Goal: Contribute content: Add original content to the website for others to see

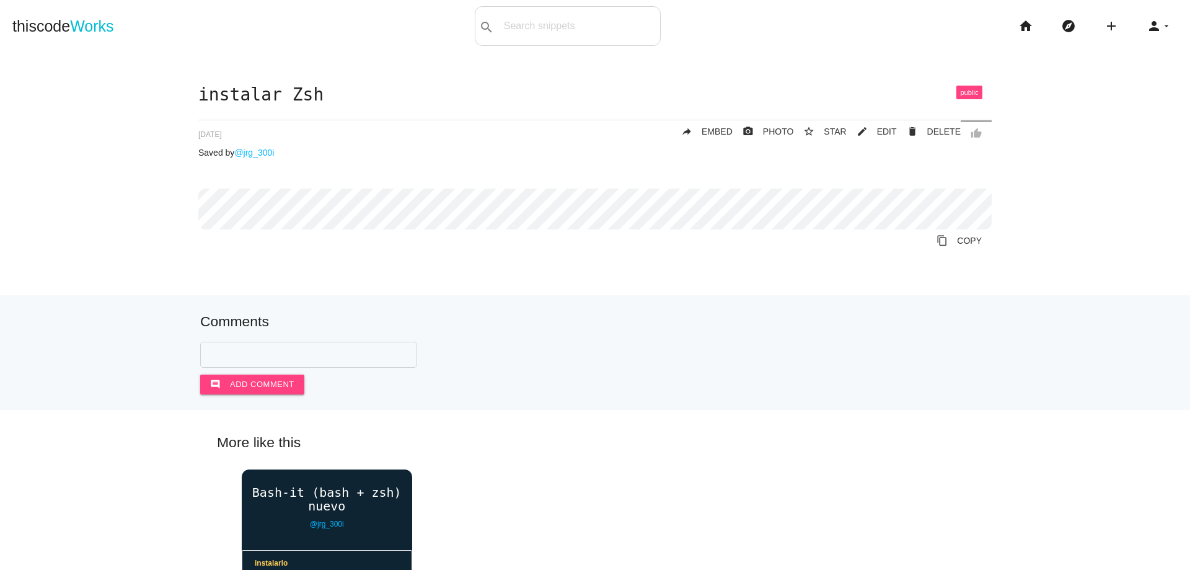
click at [442, 334] on div "Comments comment Add comment" at bounding box center [595, 354] width 790 height 81
click at [546, 117] on div "instalar Zsh thumb_up delete DELETE mode_edit EDIT 68c04424d57a1200149dd2ae sta…" at bounding box center [594, 178] width 793 height 184
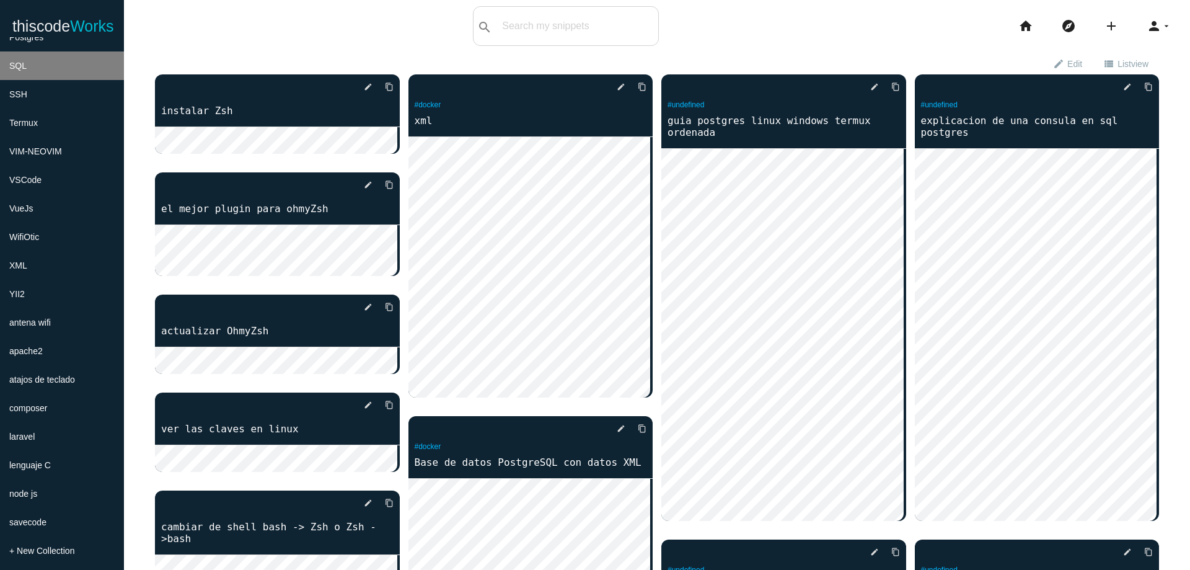
scroll to position [536, 0]
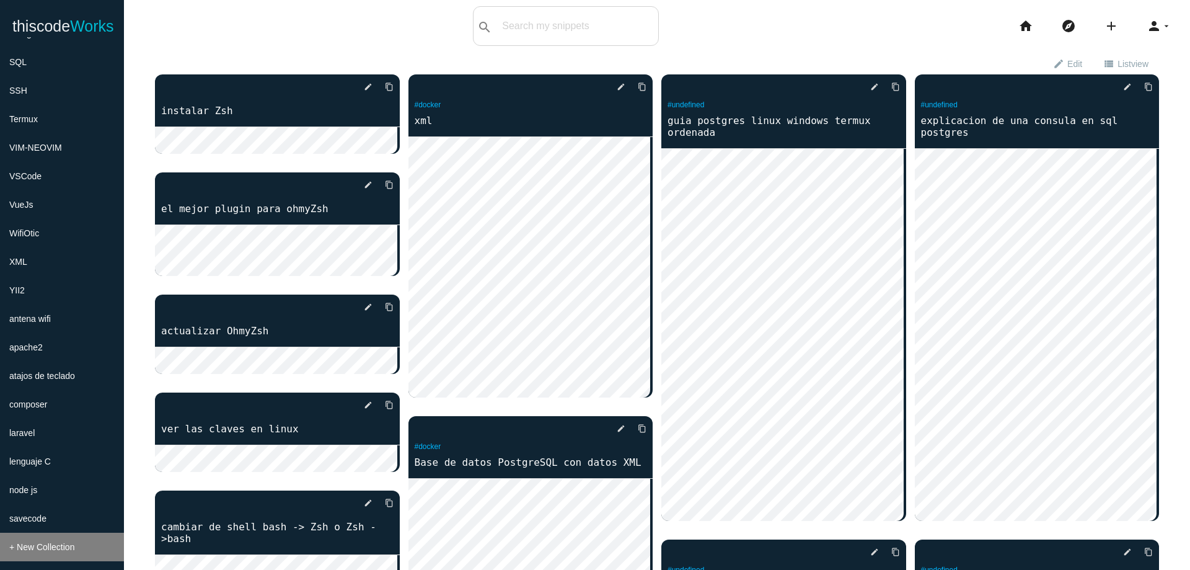
click at [106, 546] on li "+ New Collection" at bounding box center [62, 547] width 124 height 29
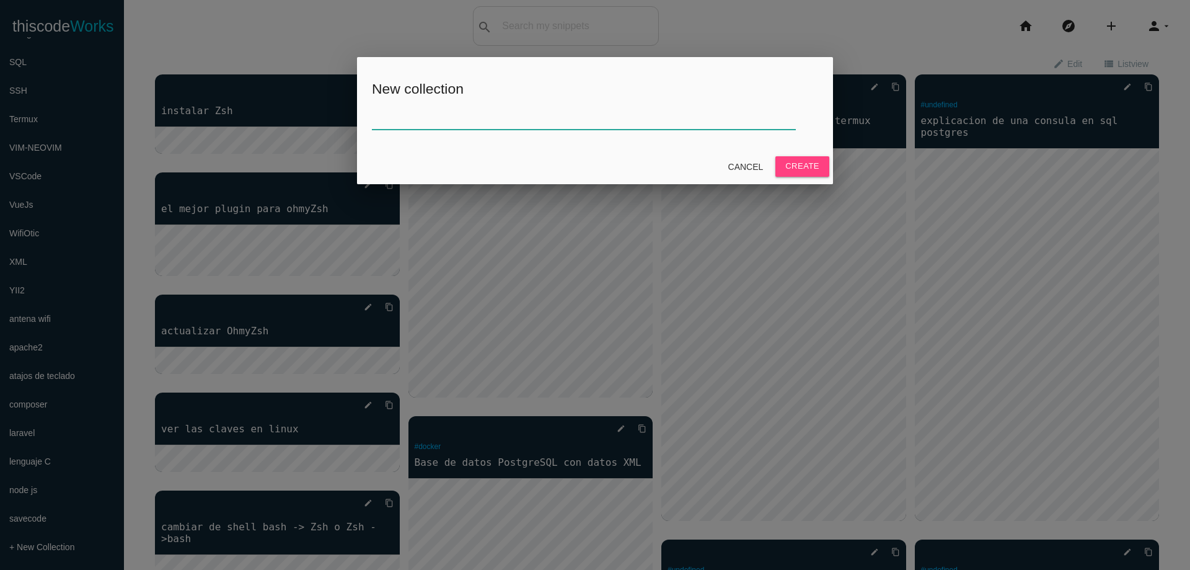
click at [614, 120] on input "text" at bounding box center [584, 116] width 424 height 27
type input "yakuake"
click at [820, 159] on button "Create" at bounding box center [803, 166] width 54 height 20
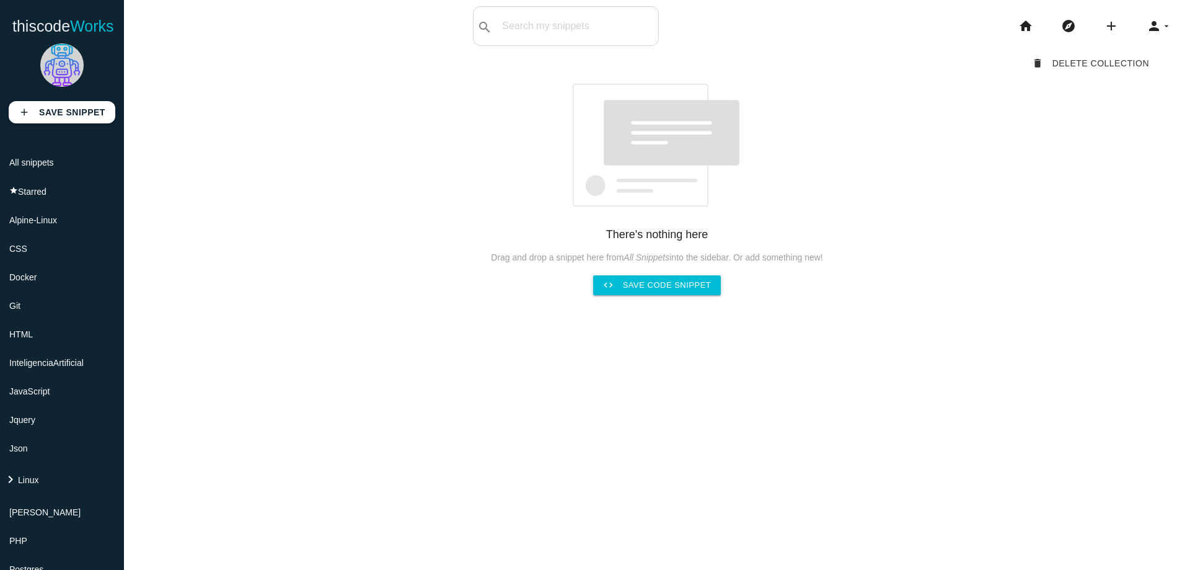
scroll to position [564, 0]
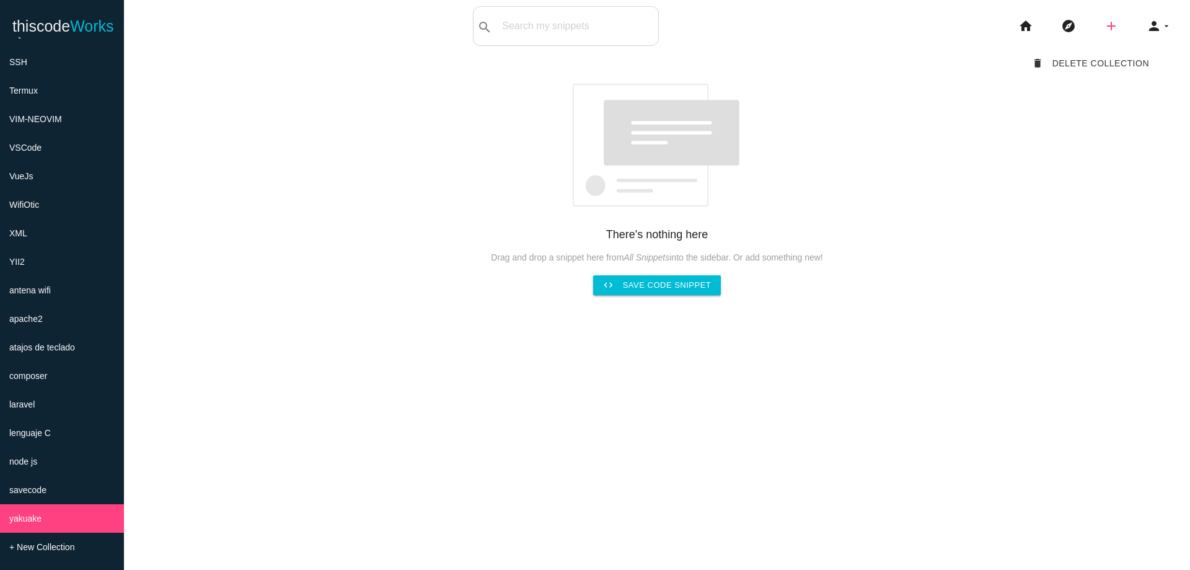
click at [1105, 33] on icon "add" at bounding box center [1111, 26] width 15 height 40
click at [1119, 24] on link "code Snippet" at bounding box center [1138, 21] width 87 height 31
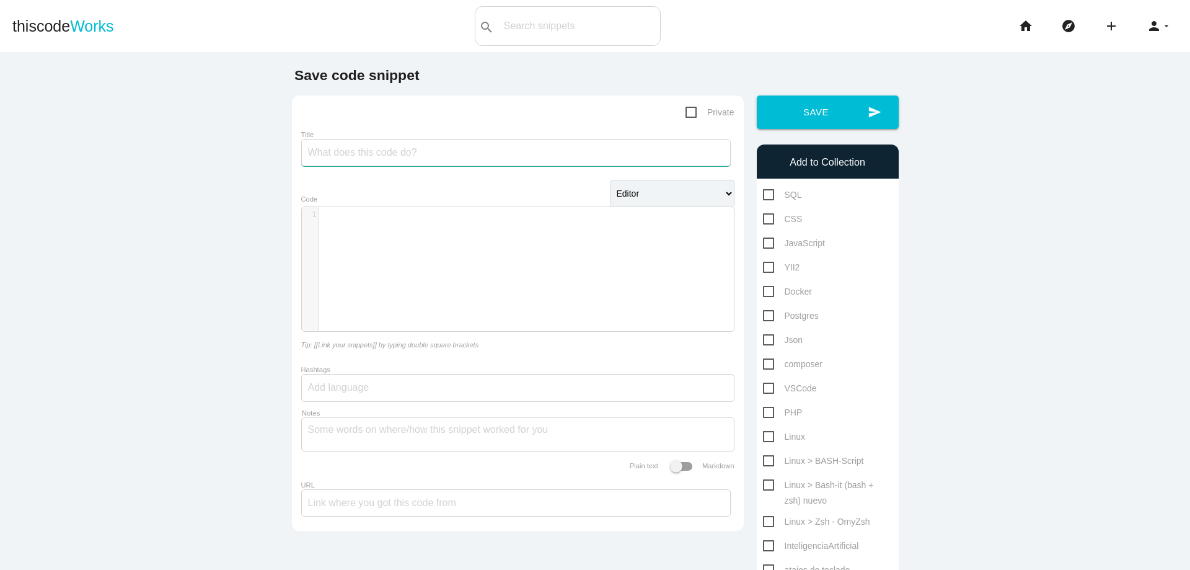
click at [464, 157] on input "Title" at bounding box center [516, 152] width 430 height 27
type input "instalar el tema"
click at [490, 270] on div "​ x 1 ​" at bounding box center [527, 278] width 451 height 143
click at [510, 237] on div "​ x 1 ​" at bounding box center [527, 278] width 451 height 143
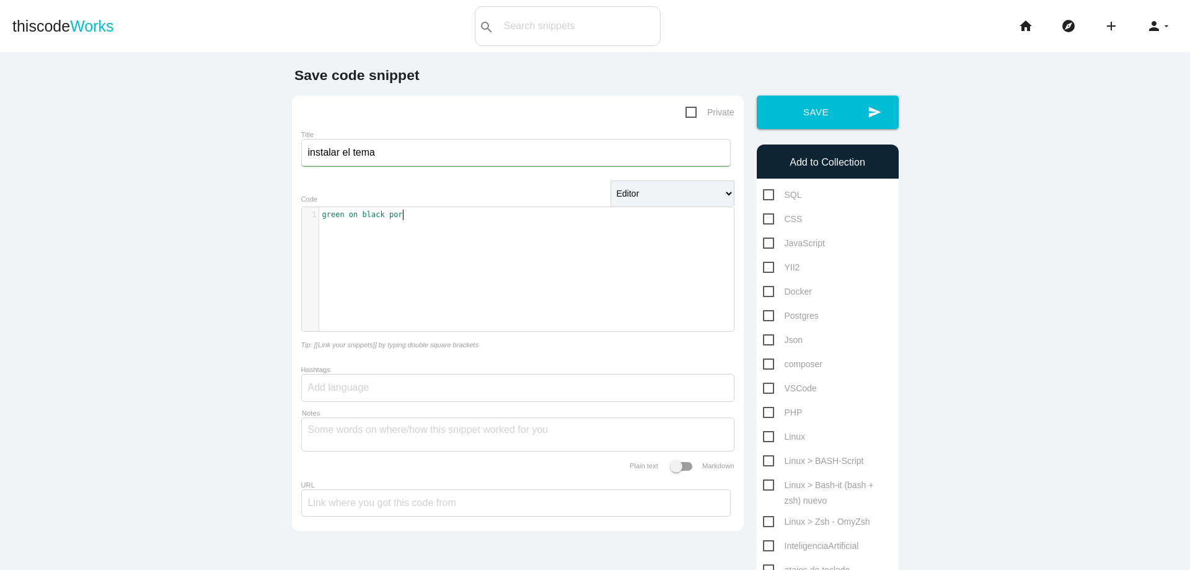
scroll to position [4, 63]
type textarea "green on black por feliz"
type textarea "z"
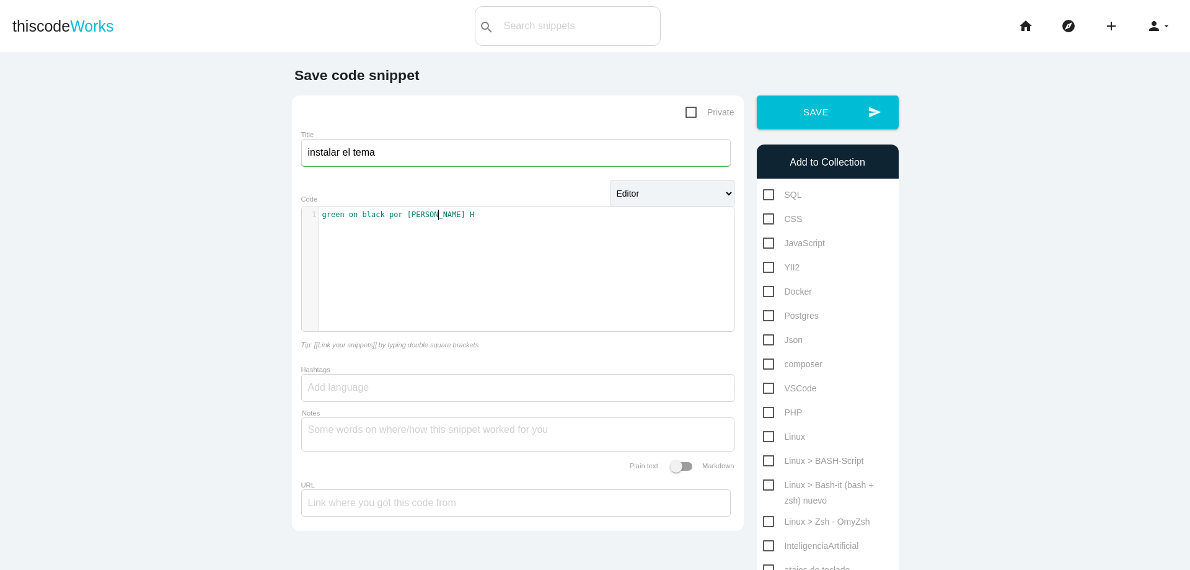
type textarea "ix HU"
type textarea "ummel"
type textarea "F"
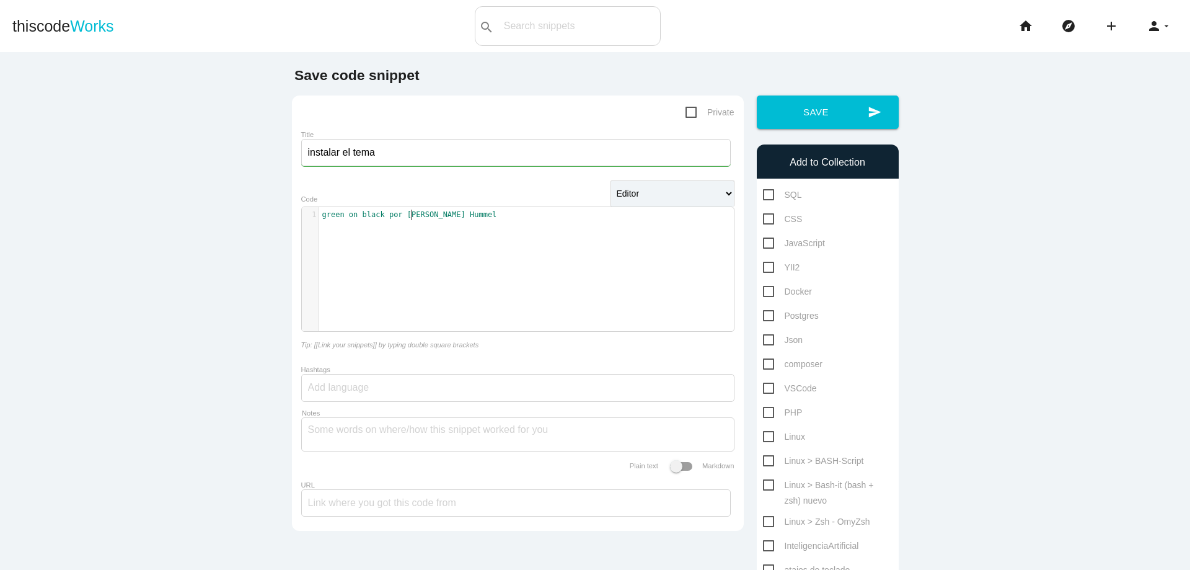
scroll to position [4, 4]
click at [505, 249] on div "​ x 1 green on black por Felix Hummel" at bounding box center [527, 278] width 451 height 143
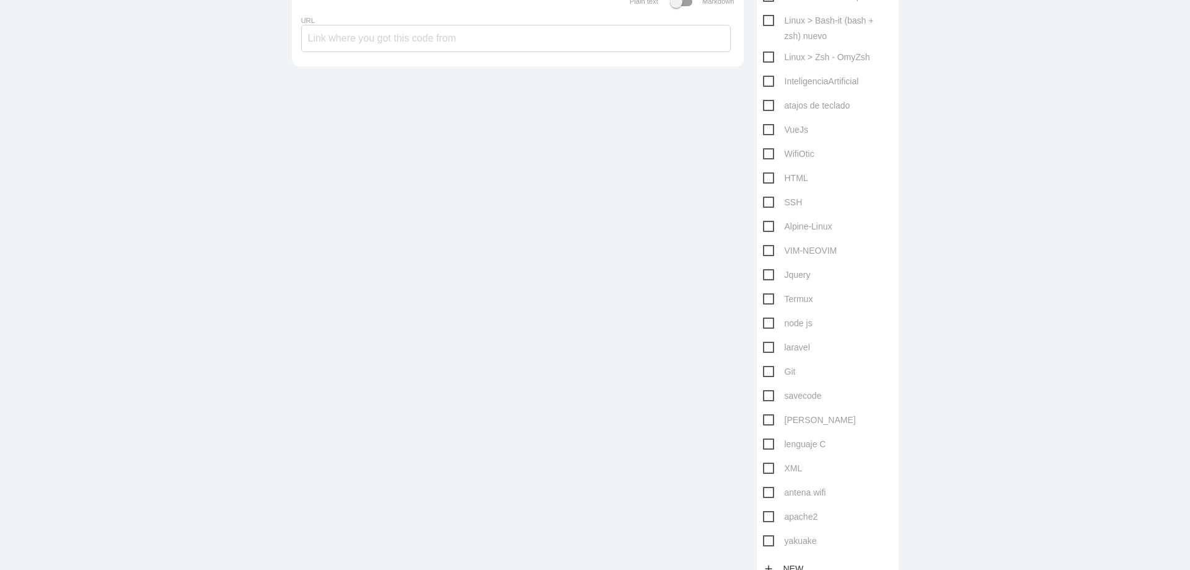
scroll to position [595, 0]
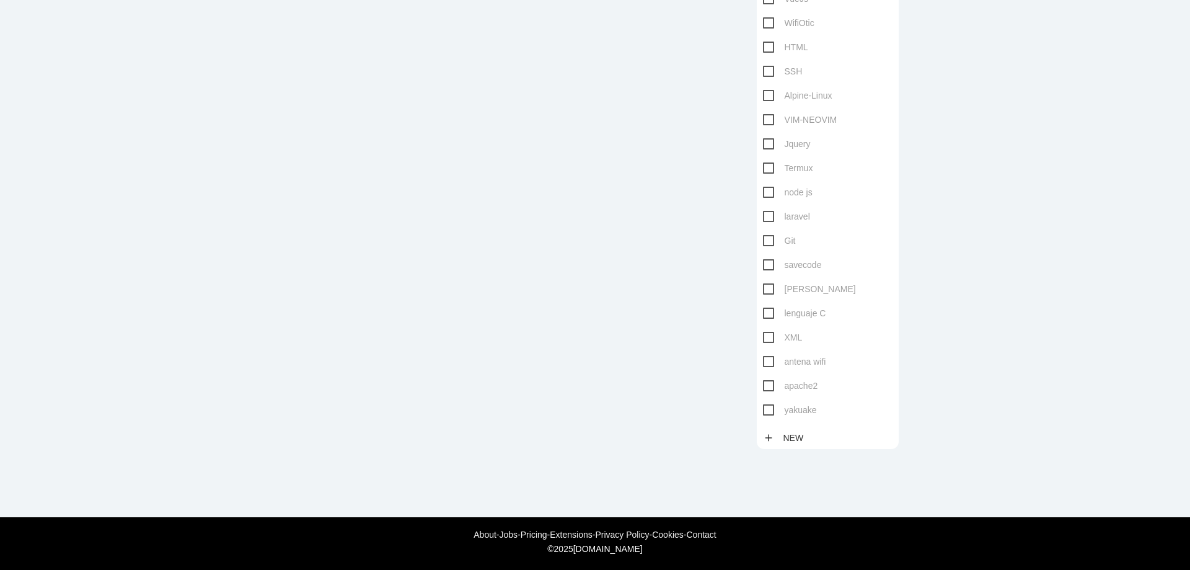
click at [769, 414] on span "yakuake" at bounding box center [790, 409] width 54 height 15
click at [769, 410] on input "yakuake" at bounding box center [767, 406] width 8 height 8
checkbox input "true"
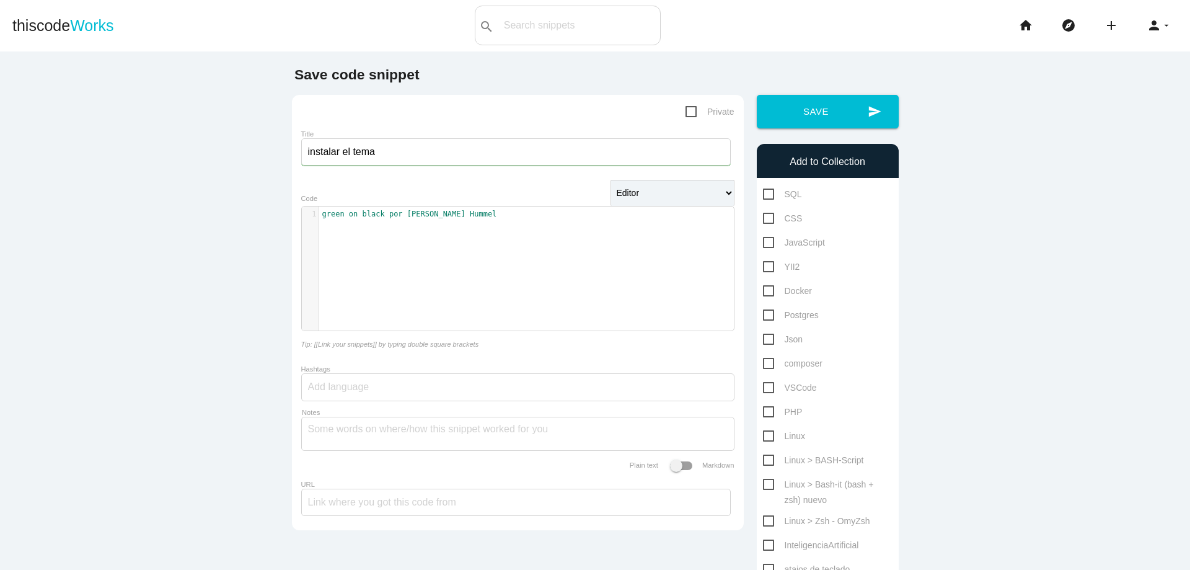
scroll to position [0, 0]
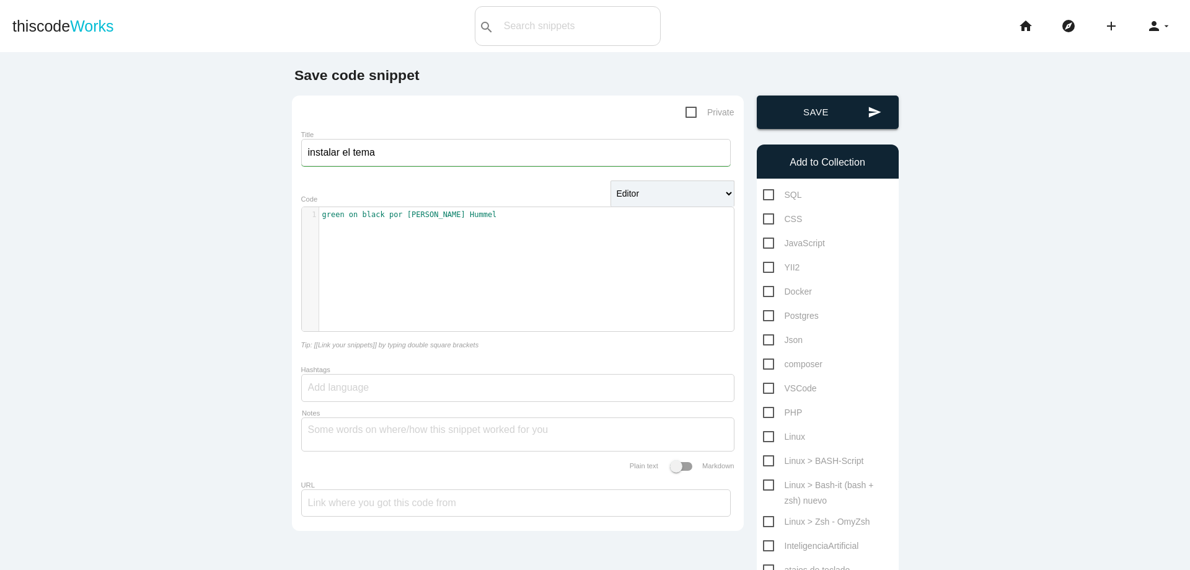
click at [833, 109] on button "send Save" at bounding box center [828, 111] width 142 height 33
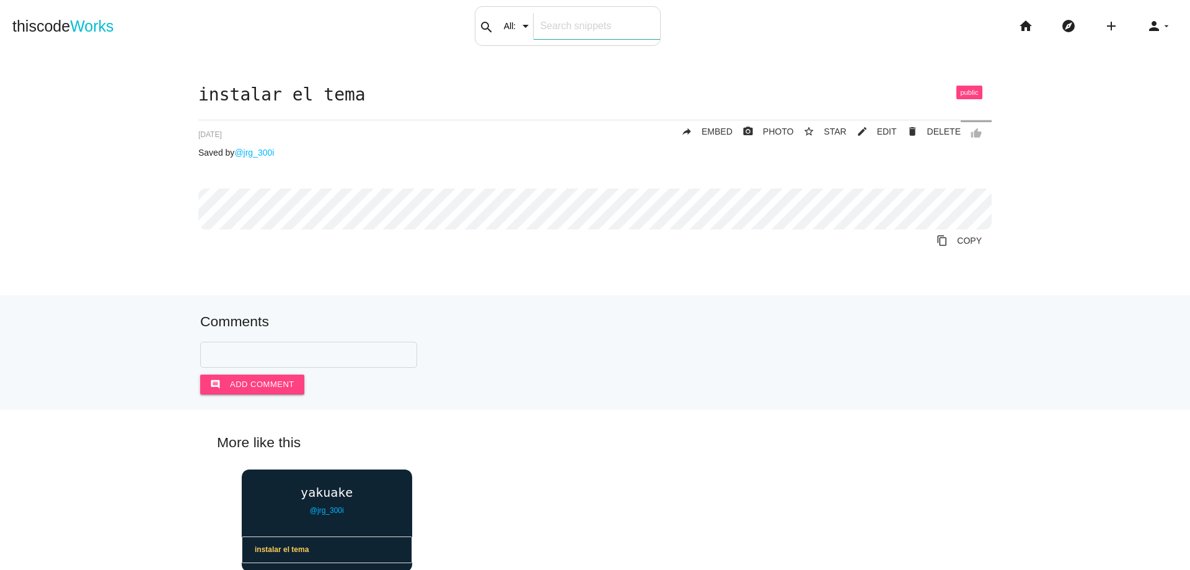
click at [548, 32] on input "text" at bounding box center [597, 26] width 126 height 26
type input "p"
type input "caja"
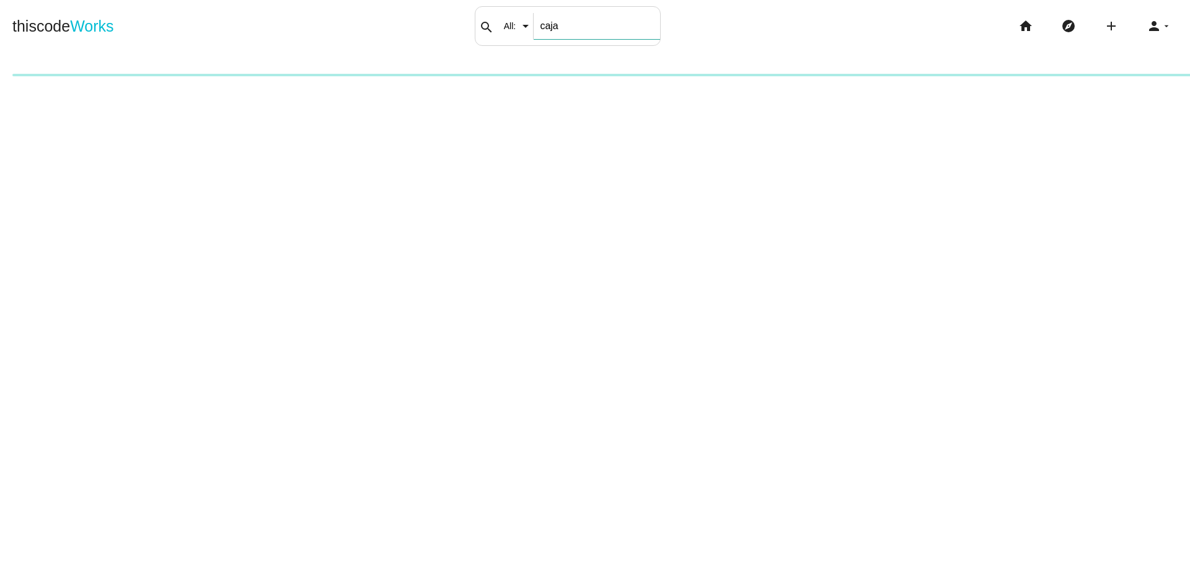
click at [612, 25] on input "caja" at bounding box center [597, 26] width 126 height 26
click at [1009, 29] on li "home" at bounding box center [1030, 26] width 43 height 40
click at [1019, 26] on icon "home" at bounding box center [1026, 26] width 15 height 40
